Goal: Information Seeking & Learning: Find specific fact

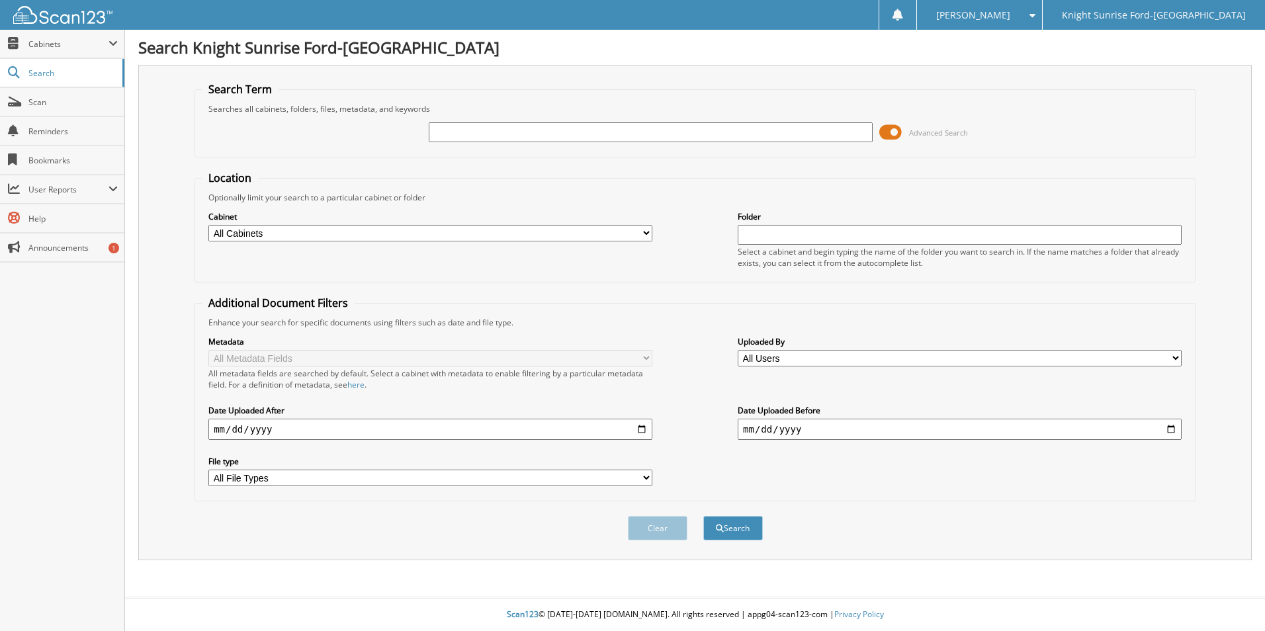
click at [599, 126] on input "text" at bounding box center [651, 132] width 444 height 20
type input "trimica"
click at [703, 516] on button "Search" at bounding box center [733, 528] width 60 height 24
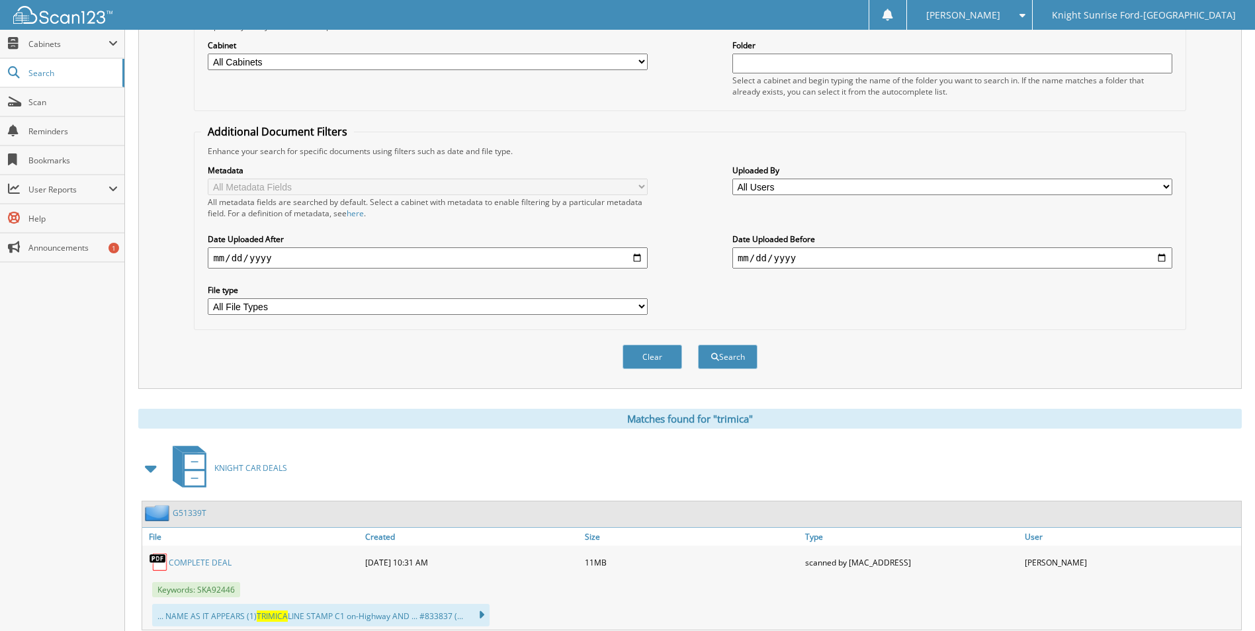
scroll to position [211, 0]
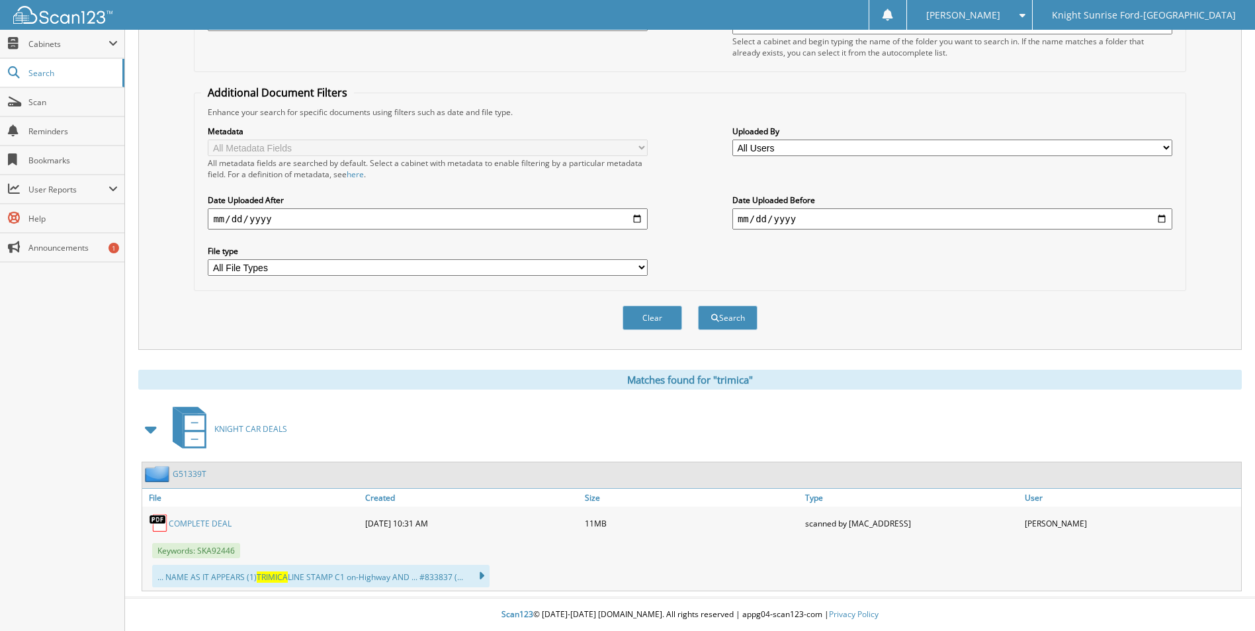
click at [206, 523] on link "COMPLETE DEAL" at bounding box center [200, 523] width 63 height 11
click at [205, 522] on link "COMPLETE DEAL" at bounding box center [200, 523] width 63 height 11
click at [271, 429] on span "KNIGHT CAR DEALS" at bounding box center [250, 428] width 73 height 11
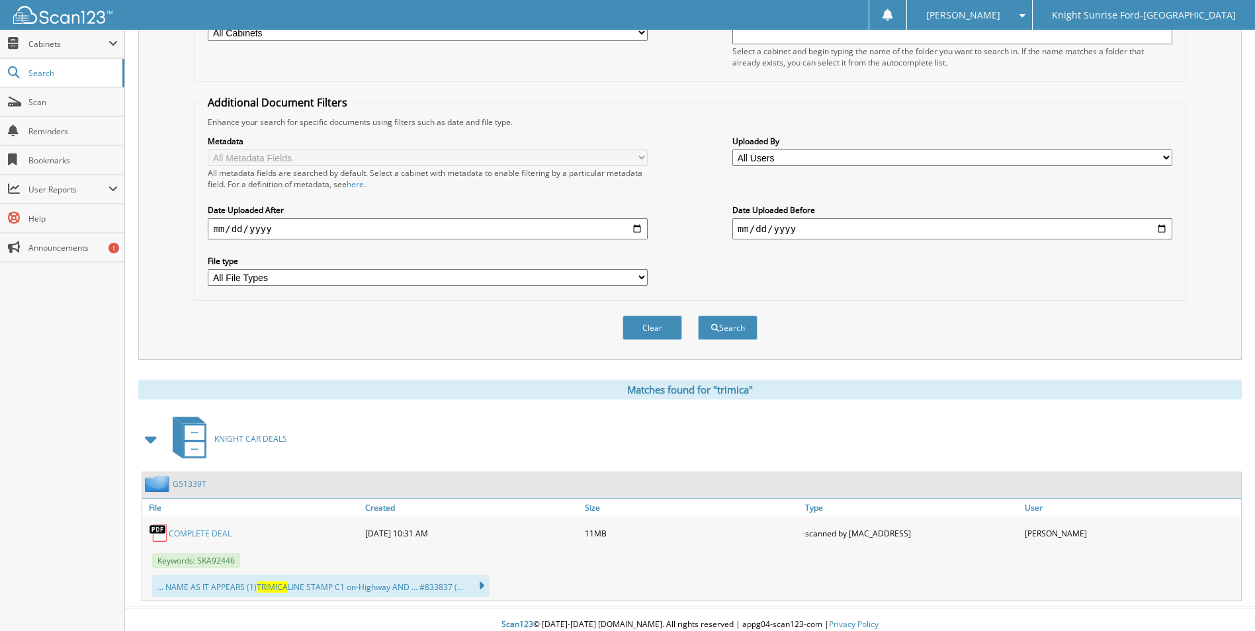
scroll to position [211, 0]
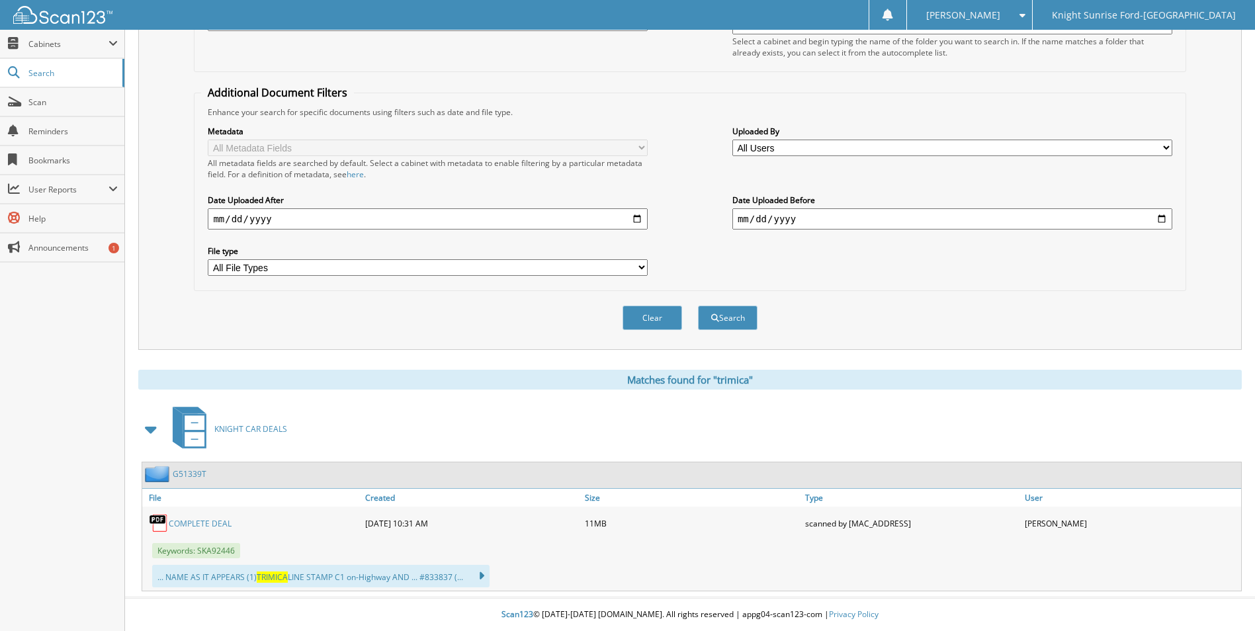
click at [213, 522] on link "COMPLETE DEAL" at bounding box center [200, 523] width 63 height 11
drag, startPoint x: 214, startPoint y: 528, endPoint x: 187, endPoint y: 519, distance: 28.3
click at [187, 519] on link "COMPLETE DEAL" at bounding box center [200, 523] width 63 height 11
click at [159, 519] on img at bounding box center [159, 523] width 20 height 20
click at [189, 526] on link "COMPLETE DEAL" at bounding box center [200, 523] width 63 height 11
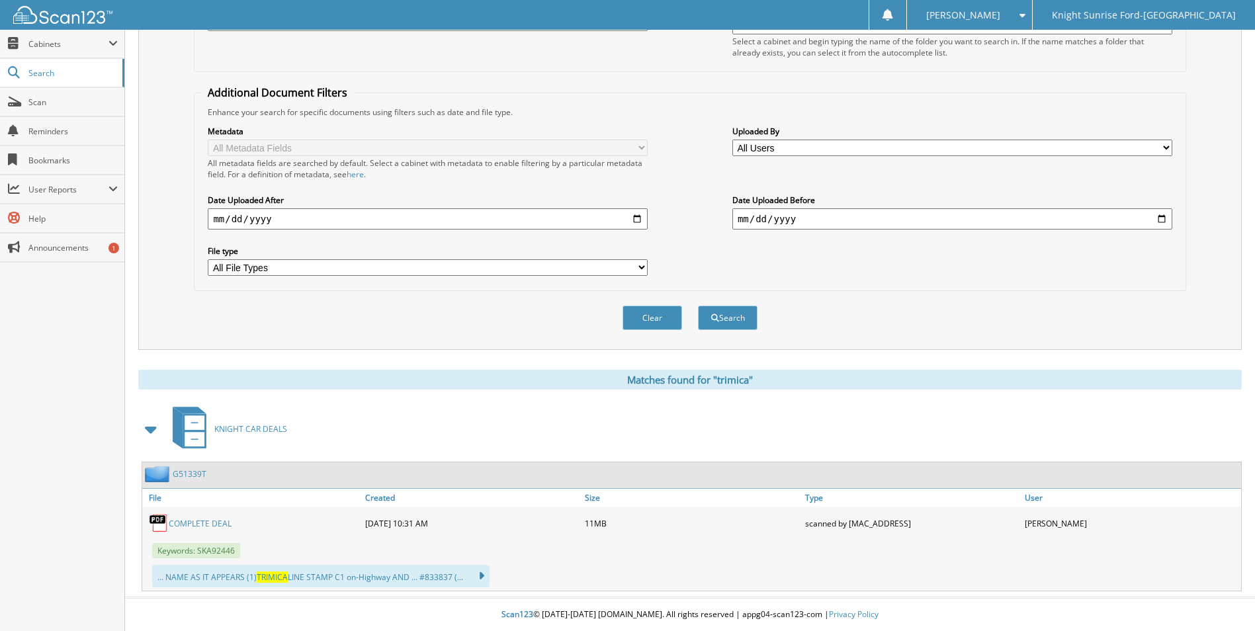
click at [189, 526] on link "COMPLETE DEAL" at bounding box center [200, 523] width 63 height 11
click at [205, 518] on link "COMPLETE DEAL" at bounding box center [200, 523] width 63 height 11
click at [478, 574] on icon at bounding box center [474, 576] width 19 height 19
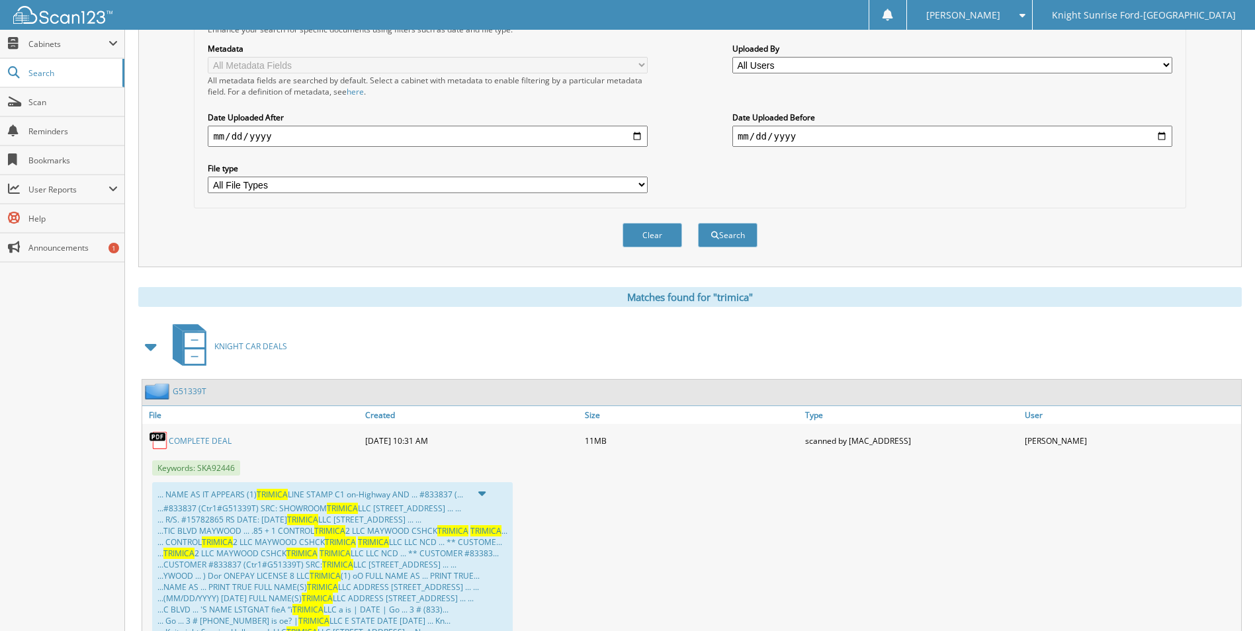
scroll to position [0, 0]
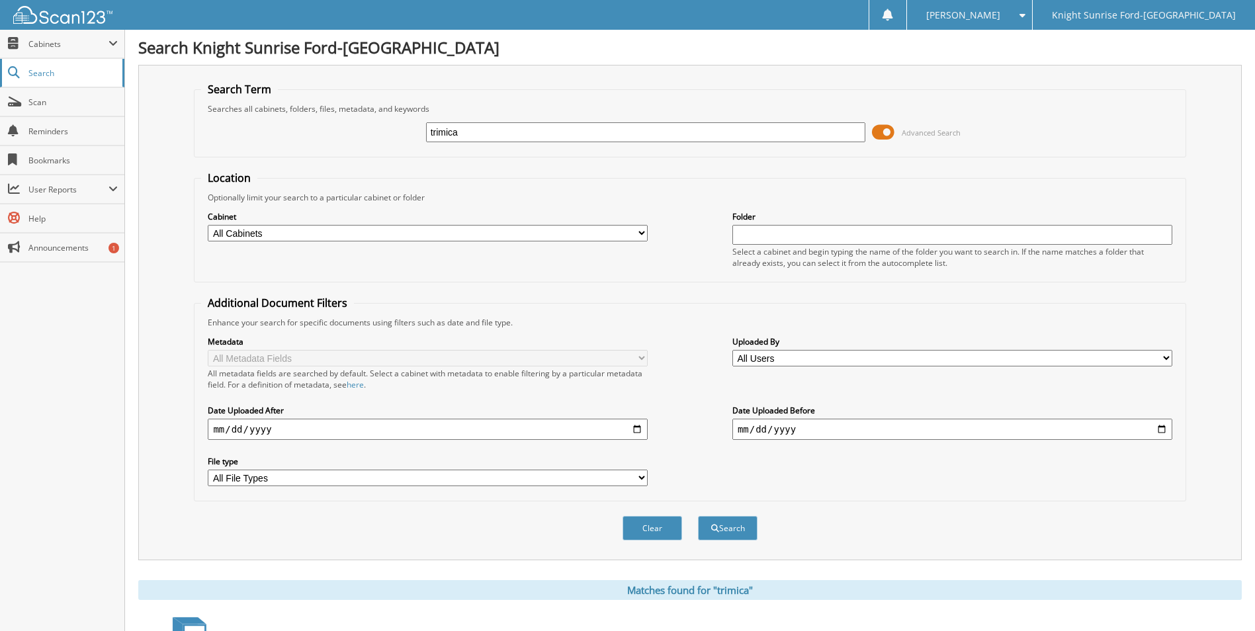
click at [48, 69] on span "Search" at bounding box center [71, 72] width 87 height 11
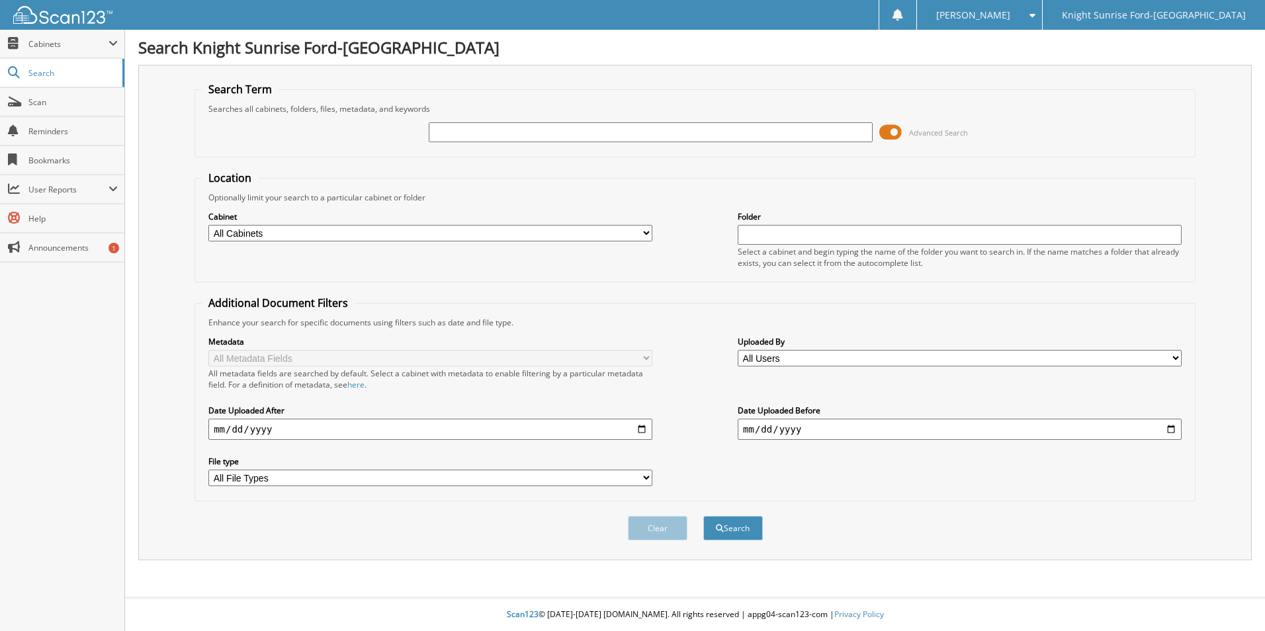
click at [659, 139] on input "text" at bounding box center [651, 132] width 444 height 20
type input "679448"
click at [703, 516] on button "Search" at bounding box center [733, 528] width 60 height 24
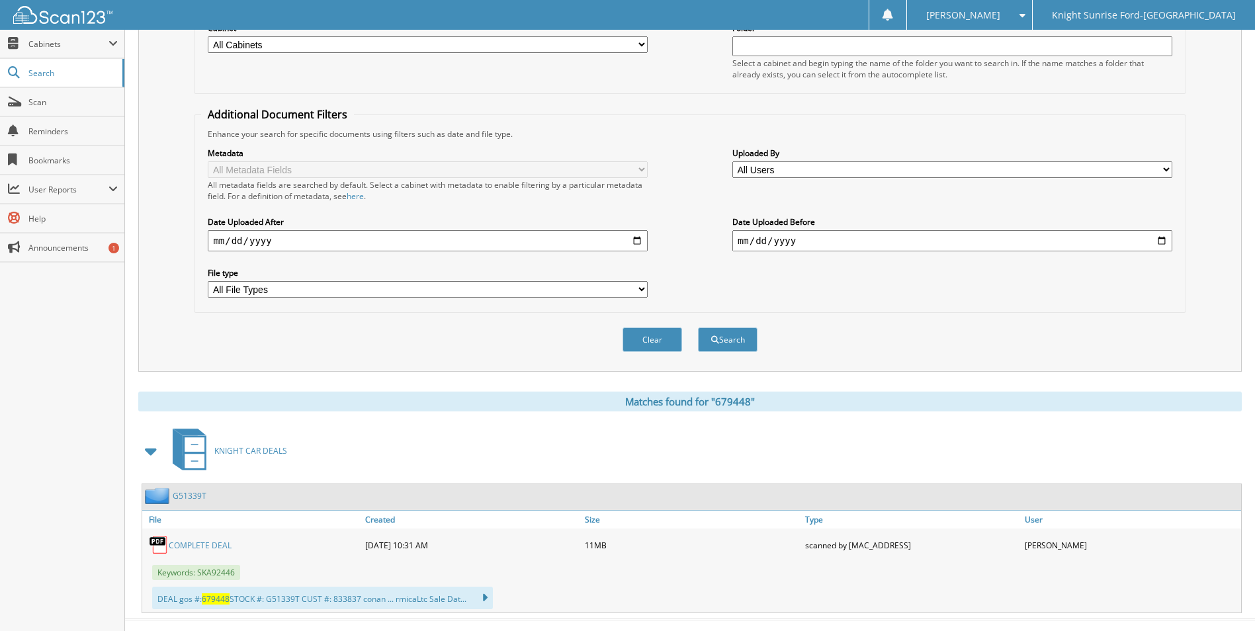
scroll to position [211, 0]
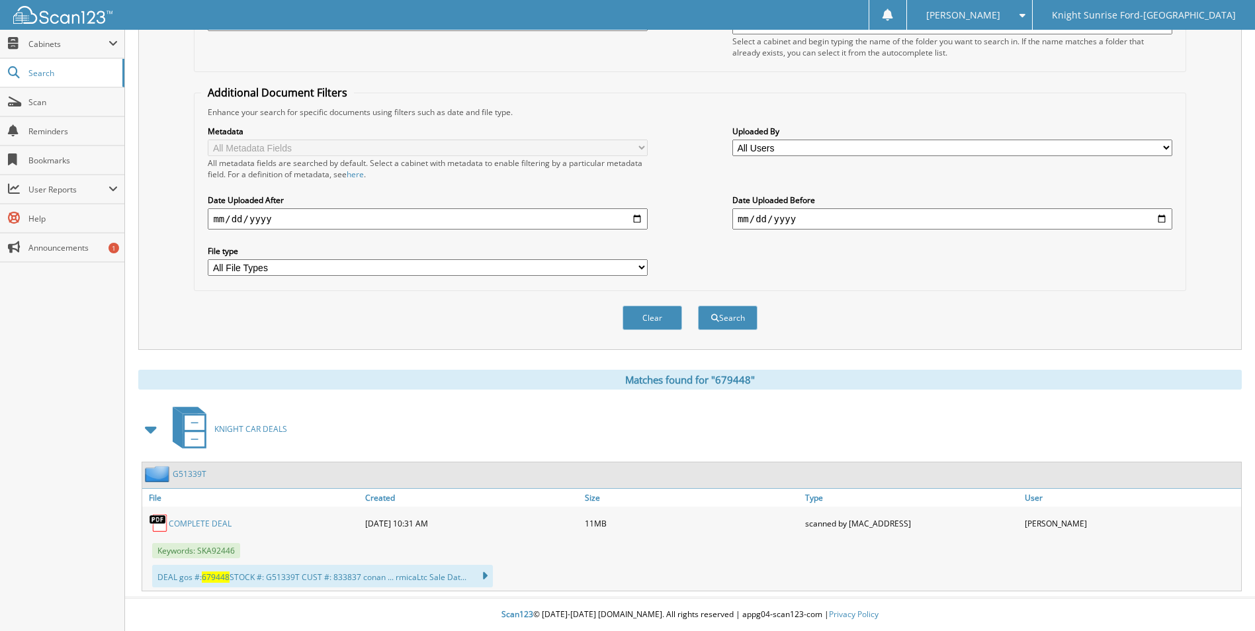
click at [202, 523] on link "COMPLETE DEAL" at bounding box center [200, 523] width 63 height 11
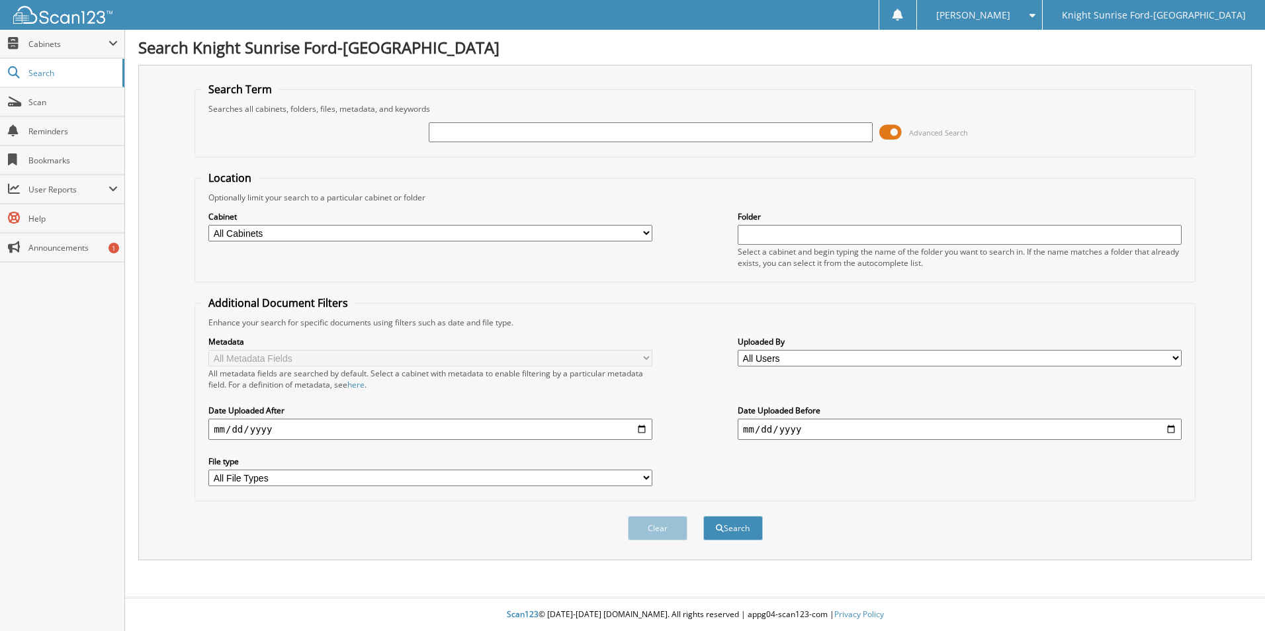
click at [706, 134] on input "text" at bounding box center [651, 132] width 444 height 20
type input "649448"
click at [703, 516] on button "Search" at bounding box center [733, 528] width 60 height 24
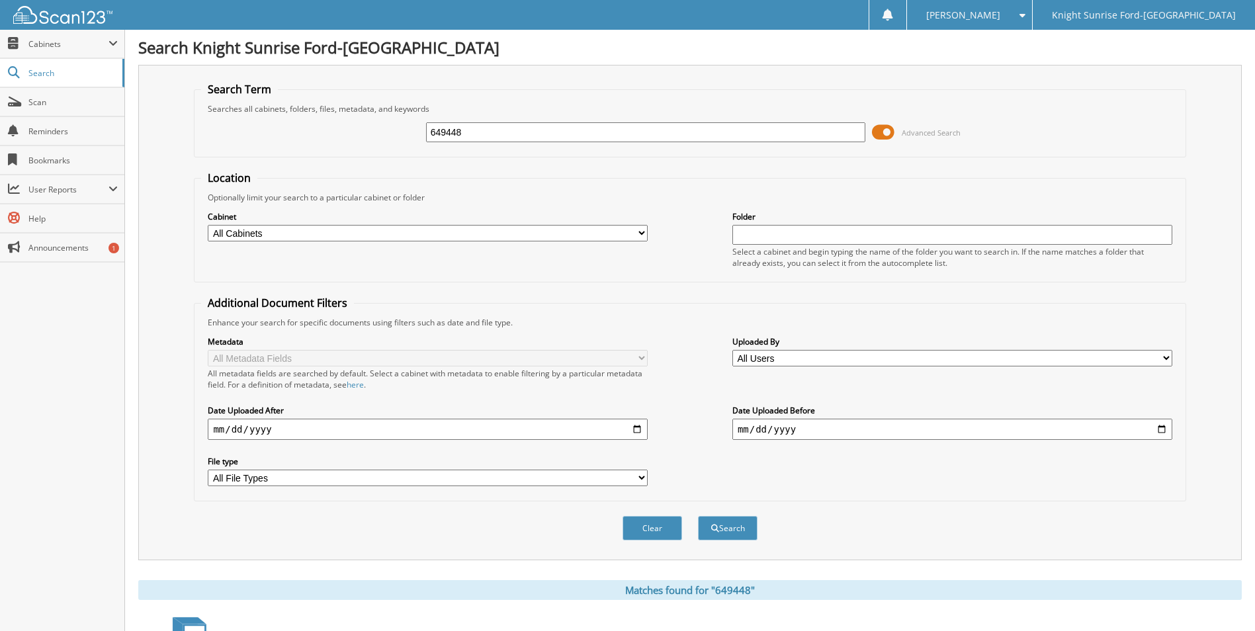
drag, startPoint x: 463, startPoint y: 133, endPoint x: 349, endPoint y: 133, distance: 113.8
click at [349, 133] on div "649448 Advanced Search" at bounding box center [689, 132] width 977 height 36
type input "trimica"
click at [698, 516] on button "Search" at bounding box center [728, 528] width 60 height 24
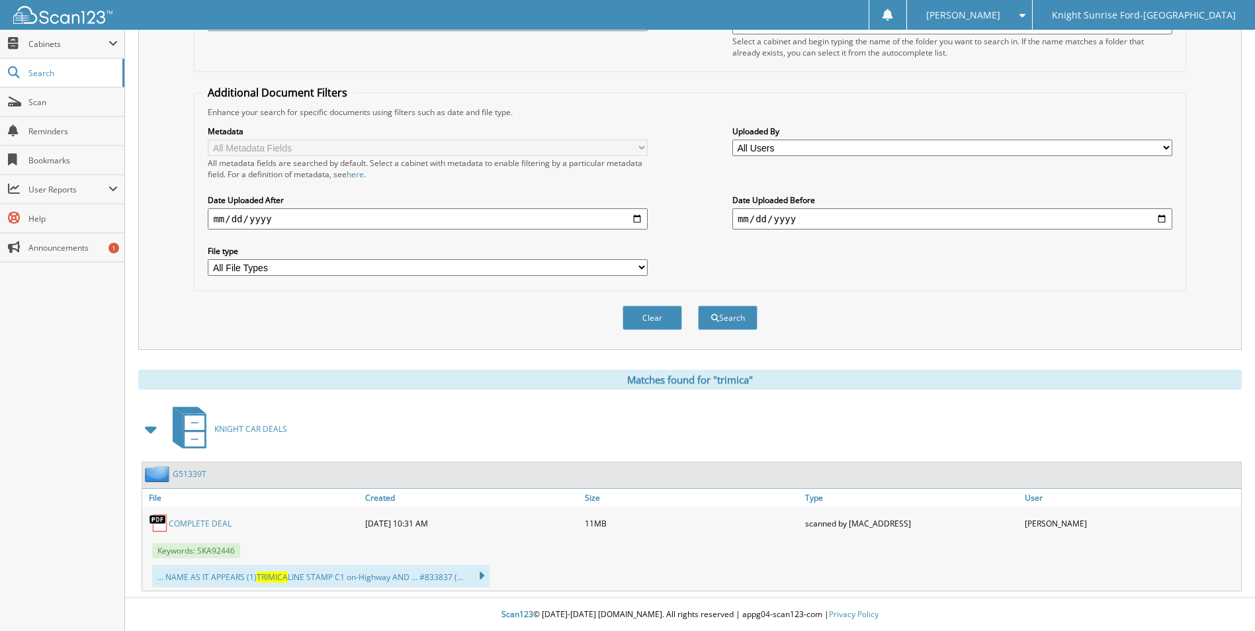
scroll to position [211, 0]
click at [215, 519] on link "COMPLETE DEAL" at bounding box center [200, 523] width 63 height 11
drag, startPoint x: 1215, startPoint y: 1, endPoint x: 943, endPoint y: 78, distance: 283.3
click at [886, 94] on fieldset "Additional Document Filters Enhance your search for specific documents using fi…" at bounding box center [689, 188] width 991 height 206
